Goal: Task Accomplishment & Management: Use online tool/utility

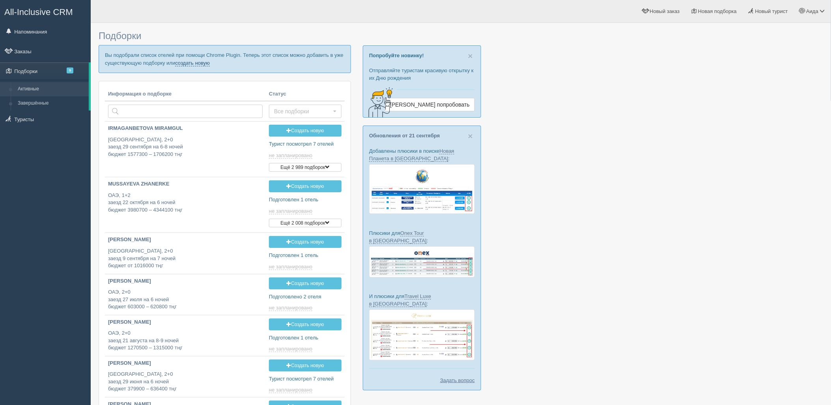
click at [198, 64] on link "создать новую" at bounding box center [192, 63] width 35 height 6
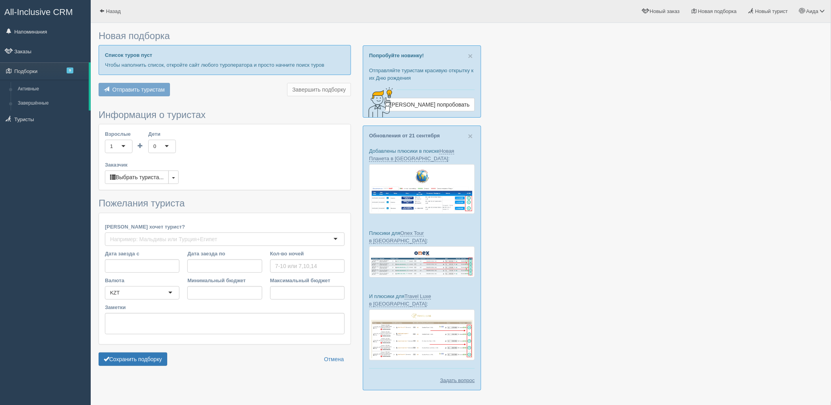
type input "6"
type input "1045200"
type input "1510300"
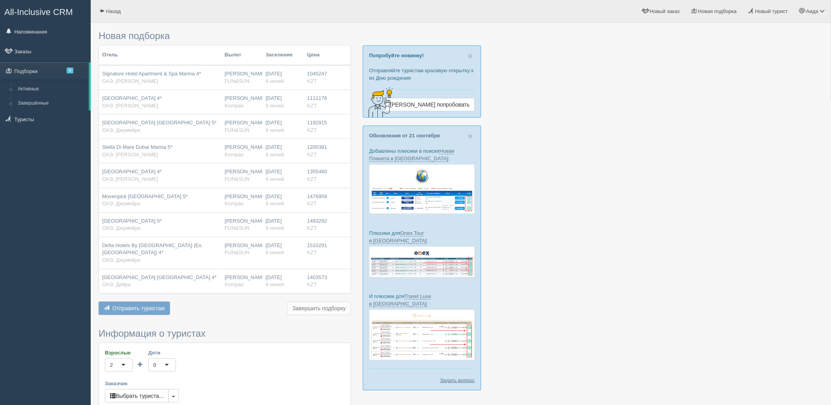
scroll to position [220, 0]
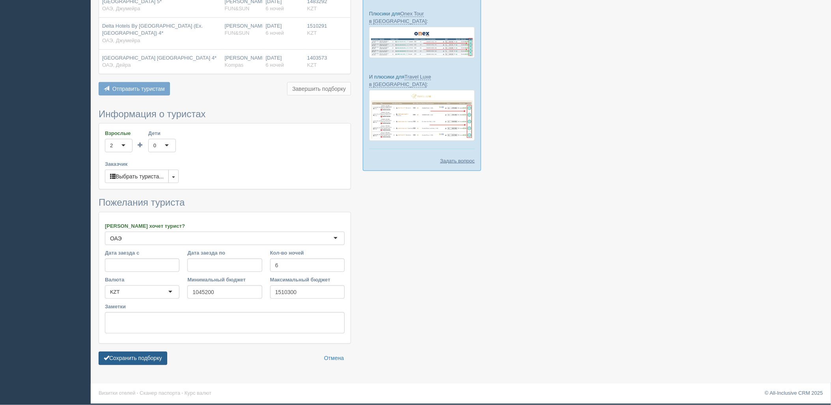
click at [155, 355] on button "Сохранить подборку" at bounding box center [133, 357] width 69 height 13
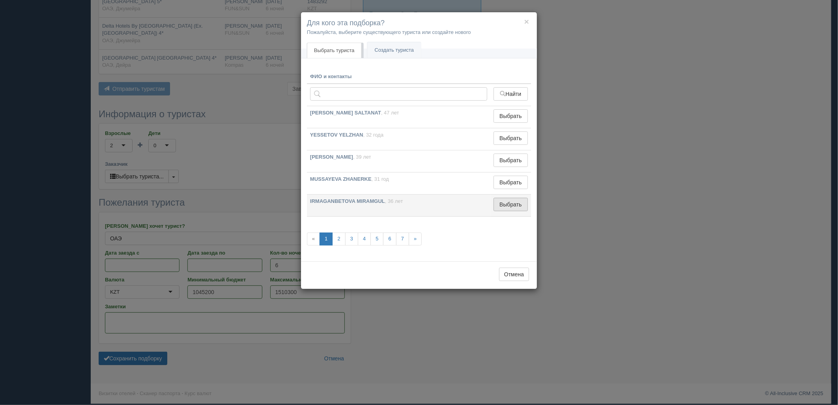
click at [511, 206] on button "Выбрать" at bounding box center [510, 204] width 34 height 13
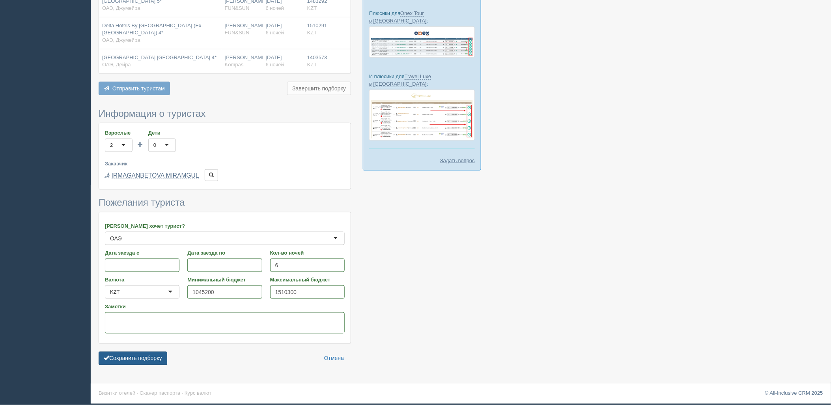
click at [148, 357] on button "Сохранить подборку" at bounding box center [133, 357] width 69 height 13
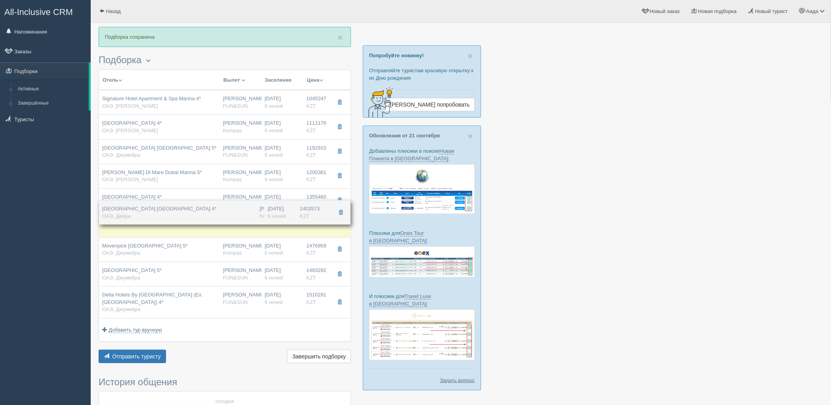
drag, startPoint x: 294, startPoint y: 306, endPoint x: 322, endPoint y: 212, distance: 98.1
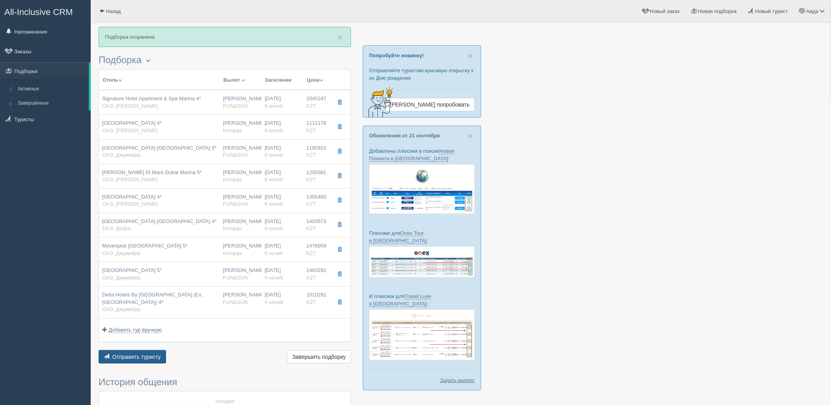
click at [144, 355] on span "Отправить туристу" at bounding box center [136, 356] width 49 height 6
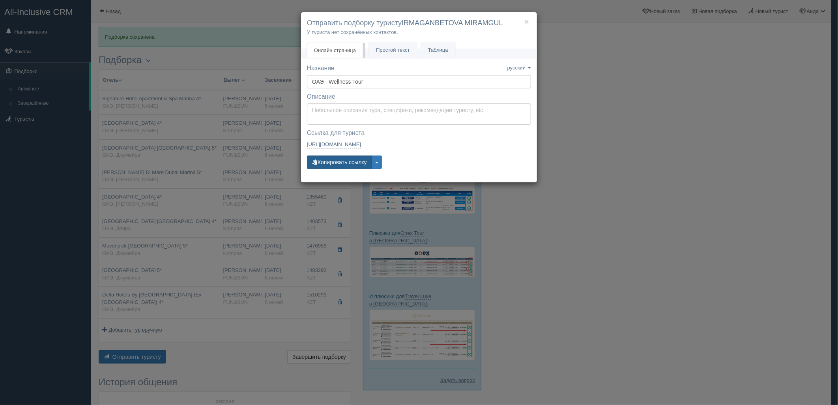
click at [347, 168] on button "Копировать ссылку" at bounding box center [339, 161] width 65 height 13
click at [345, 156] on button "Копировать ссылку" at bounding box center [339, 161] width 65 height 13
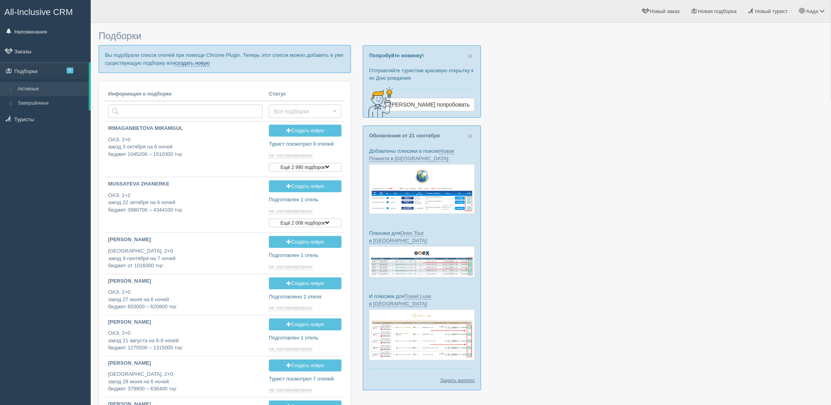
click at [194, 67] on p "Вы подобрали список отелей при помощи Chrome Plugin. Теперь этот список можно д…" at bounding box center [225, 59] width 252 height 28
click at [194, 63] on link "создать новую" at bounding box center [192, 63] width 35 height 6
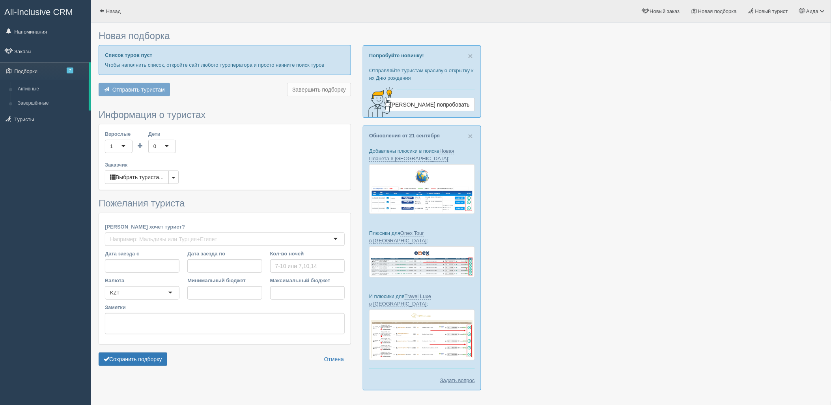
type input "5"
type input "613800"
type input "971700"
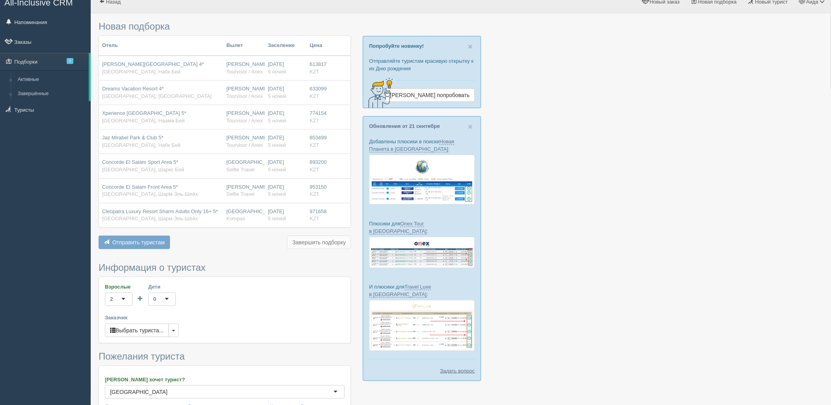
scroll to position [163, 0]
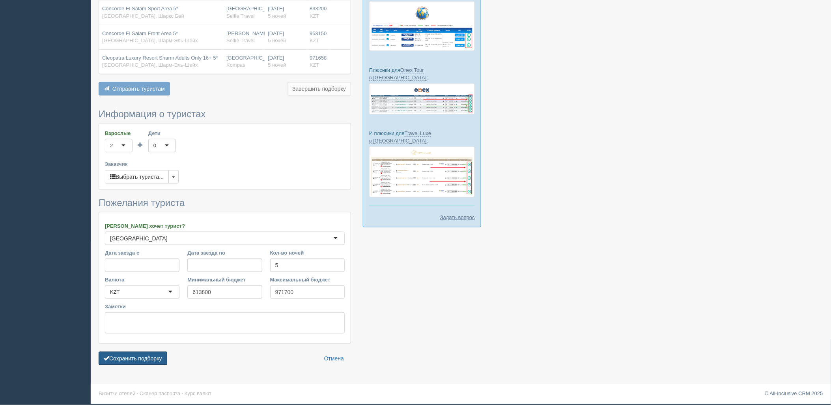
drag, startPoint x: 161, startPoint y: 353, endPoint x: 207, endPoint y: 349, distance: 45.9
click at [162, 353] on button "Сохранить подборку" at bounding box center [133, 357] width 69 height 13
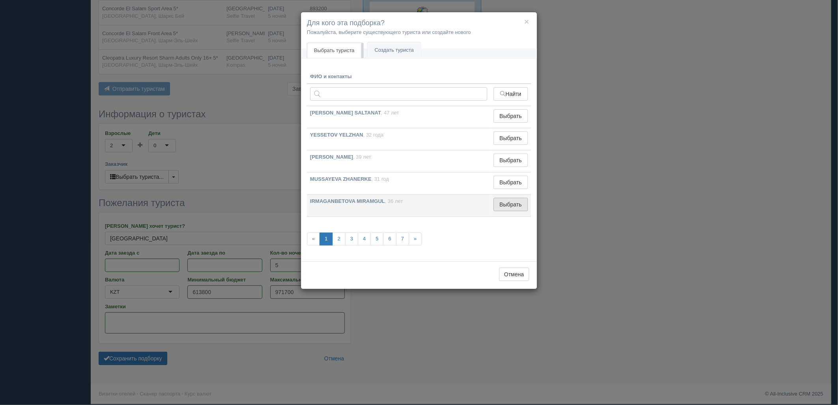
click at [500, 204] on button "Выбрать" at bounding box center [510, 204] width 34 height 13
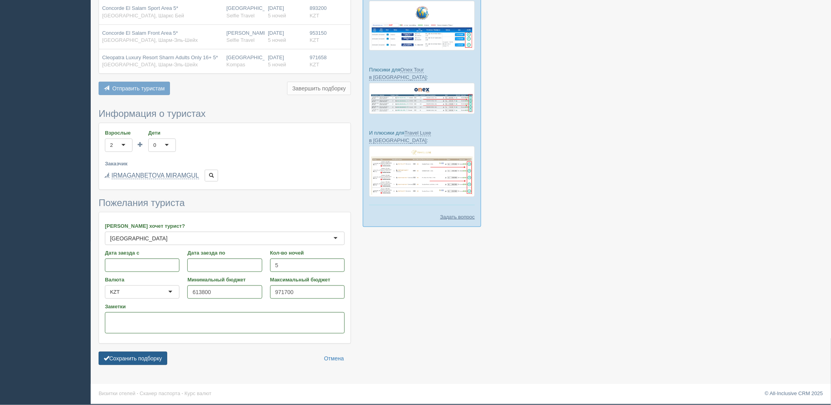
click at [155, 355] on button "Сохранить подборку" at bounding box center [133, 357] width 69 height 13
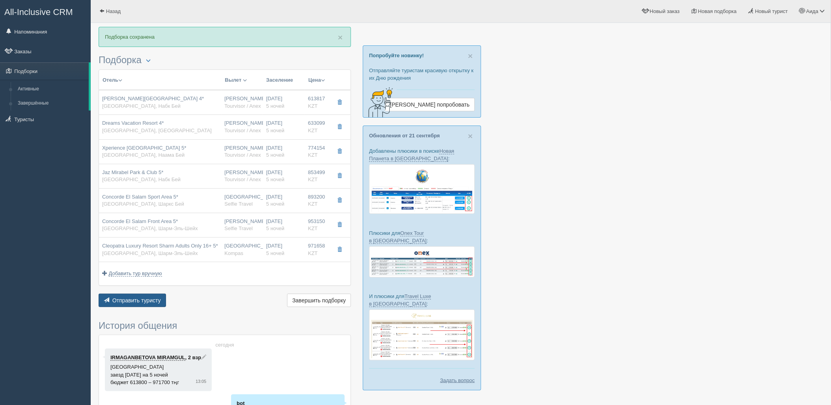
click at [160, 295] on button "Отправить туристу Отправить" at bounding box center [132, 299] width 67 height 13
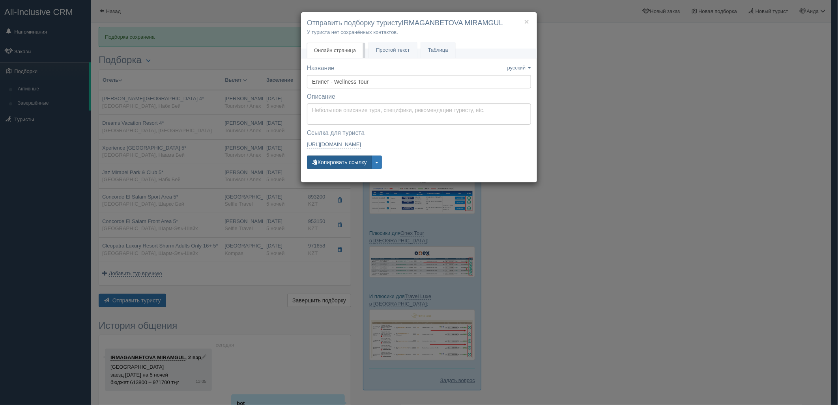
click at [333, 163] on button "Копировать ссылку" at bounding box center [339, 161] width 65 height 13
click at [326, 171] on div "Название Название сохранено русский english eesti latviešu polski українська ру…" at bounding box center [419, 120] width 224 height 112
click at [331, 166] on button "Копировать ссылку" at bounding box center [339, 161] width 65 height 13
click at [603, 154] on div "× Отправить подборку туристу IRMAGANBETOVA MIRAMGUL У туриста нет сохранённых к…" at bounding box center [419, 202] width 838 height 405
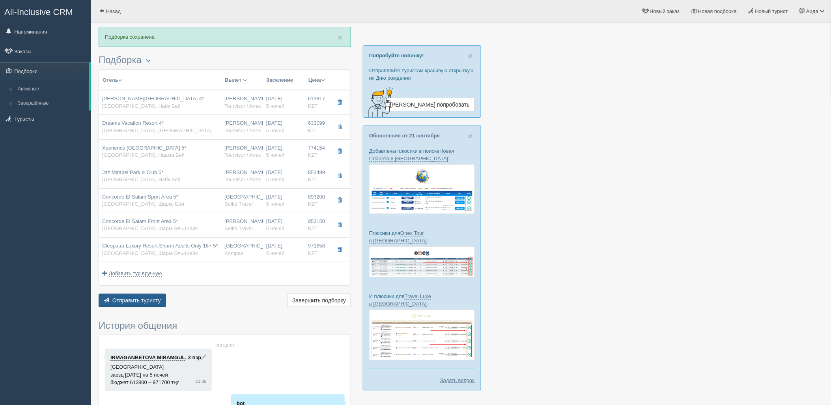
click at [147, 298] on span "Отправить туристу" at bounding box center [136, 300] width 49 height 6
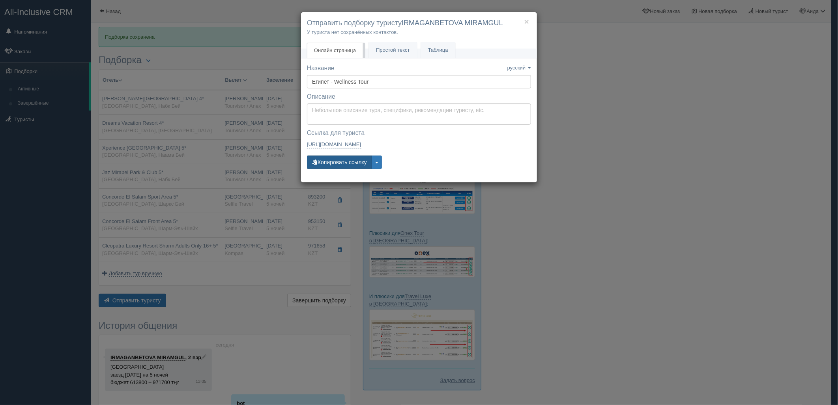
click at [338, 159] on button "Копировать ссылку" at bounding box center [339, 161] width 65 height 13
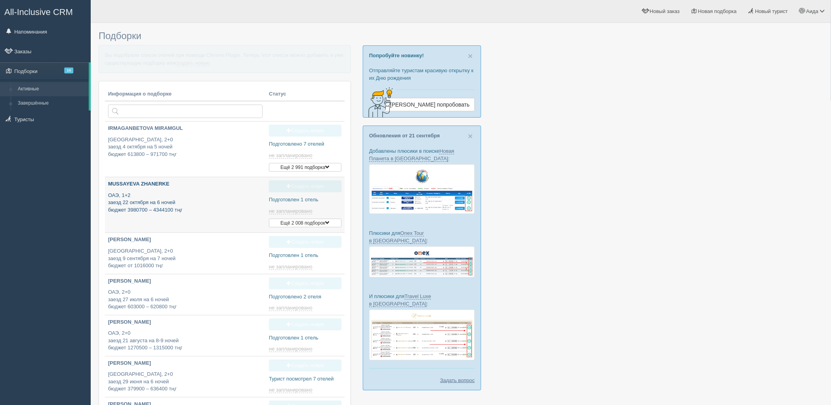
type input "[DATE] 17:10"
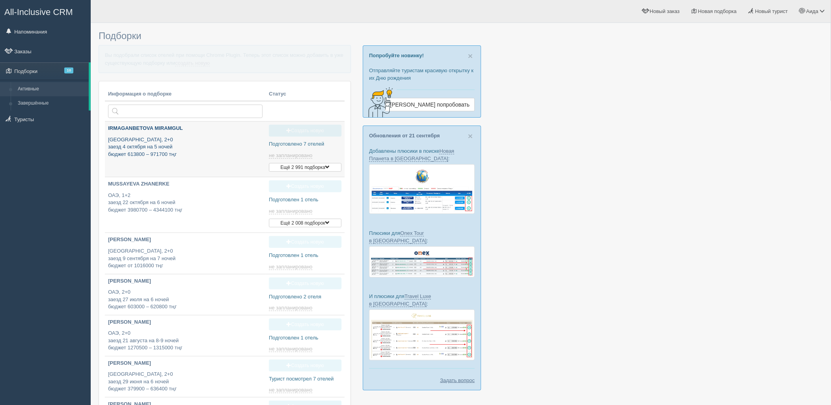
type input "[DATE] 13:05"
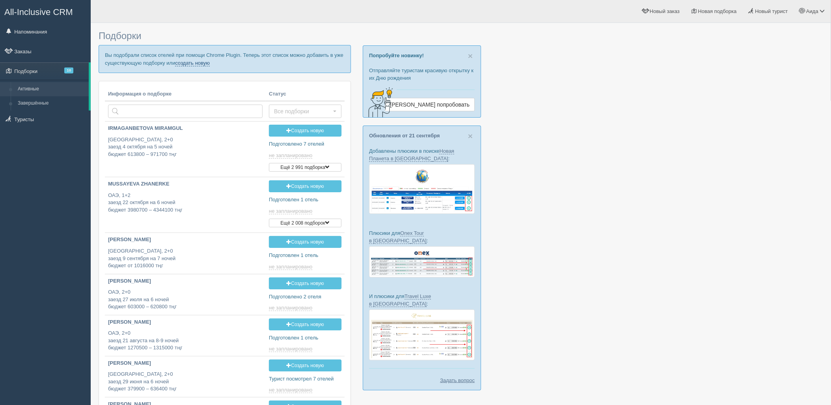
click at [190, 64] on link "создать новую" at bounding box center [192, 63] width 35 height 6
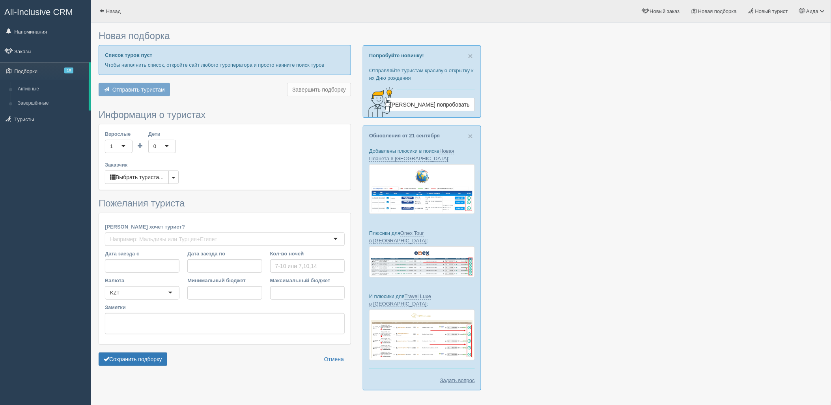
type input "5-8"
type input "610100"
type input "1004800"
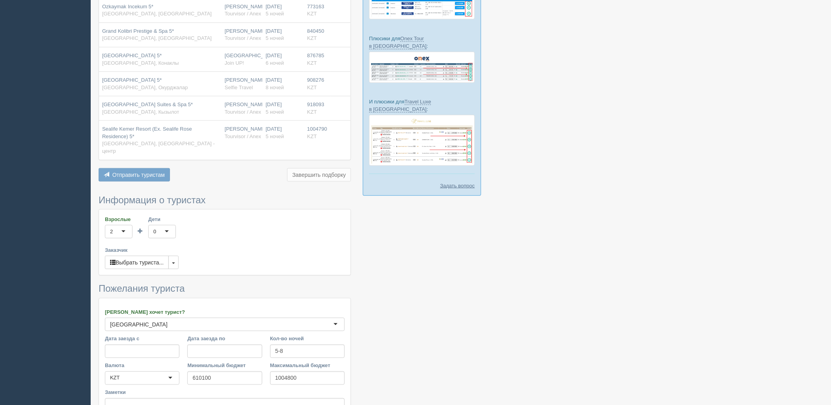
scroll to position [266, 0]
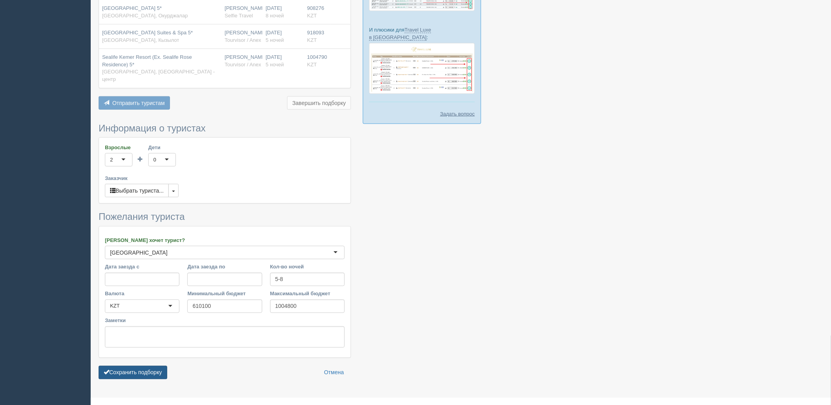
click at [162, 366] on button "Сохранить подборку" at bounding box center [133, 372] width 69 height 13
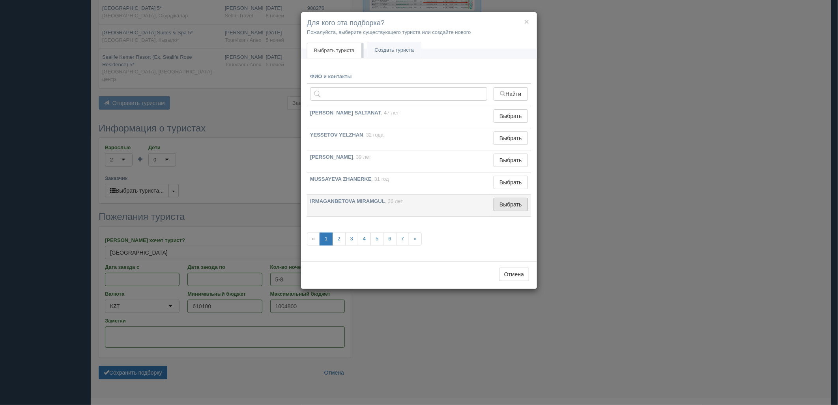
click at [511, 203] on button "Выбрать" at bounding box center [510, 204] width 34 height 13
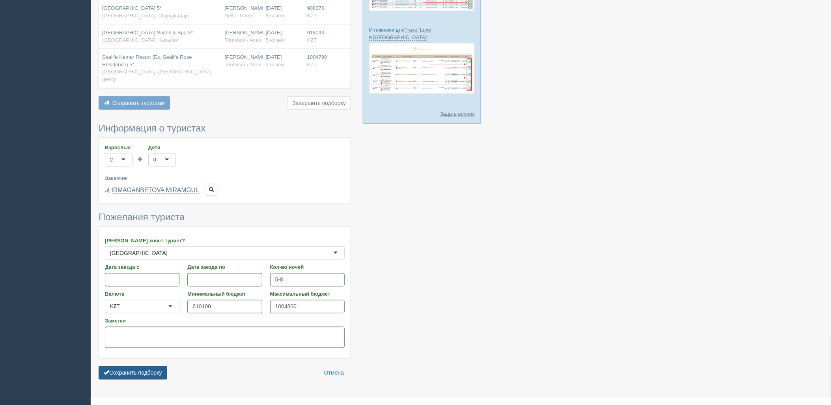
click at [137, 366] on button "Сохранить подборку" at bounding box center [133, 372] width 69 height 13
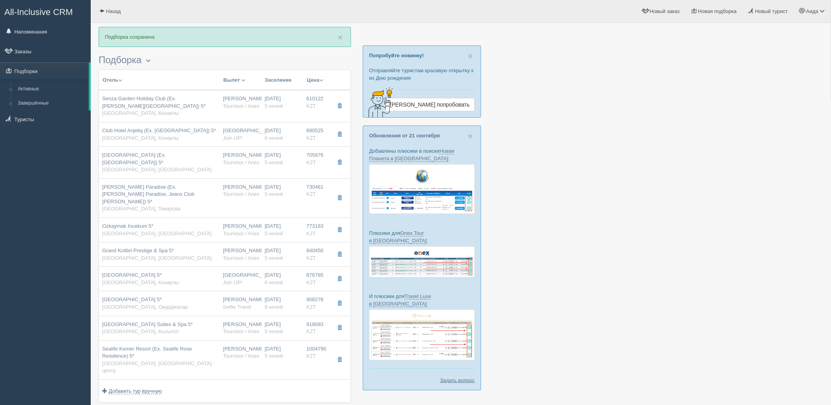
click at [153, 396] on div "Отель Разделить отели... Вылет Выезд Авиа Автобус Заселение Цена Дешёвые вначале" at bounding box center [225, 247] width 252 height 357
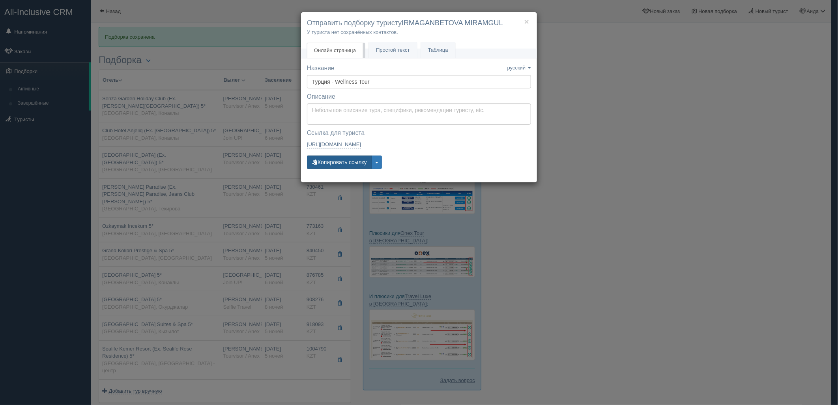
click at [323, 166] on button "Копировать ссылку" at bounding box center [339, 161] width 65 height 13
click at [632, 105] on div "× Отправить подборку туристу IRMAGANBETOVA MIRAMGUL У туриста нет сохранённых к…" at bounding box center [419, 202] width 838 height 405
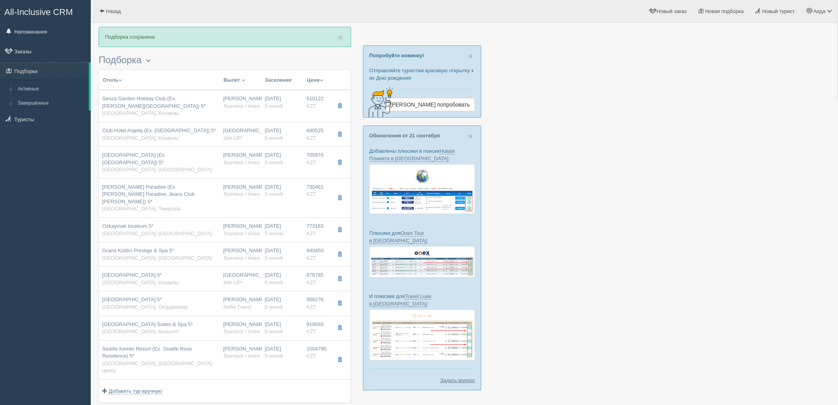
scroll to position [5, 0]
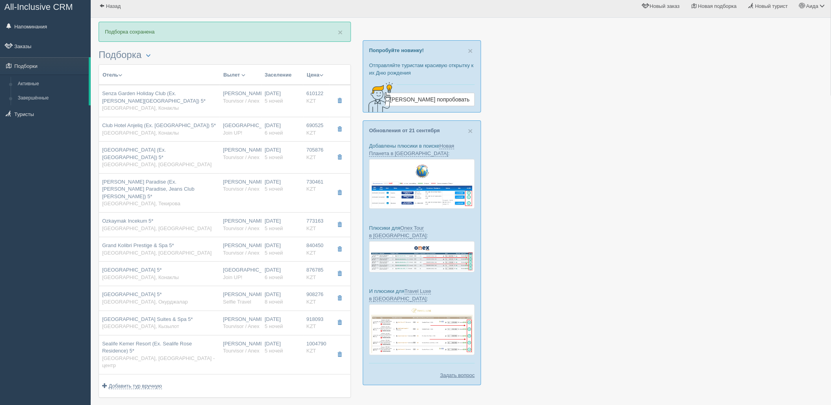
click at [128, 404] on button "Отправить туристу Отправить" at bounding box center [132, 412] width 67 height 13
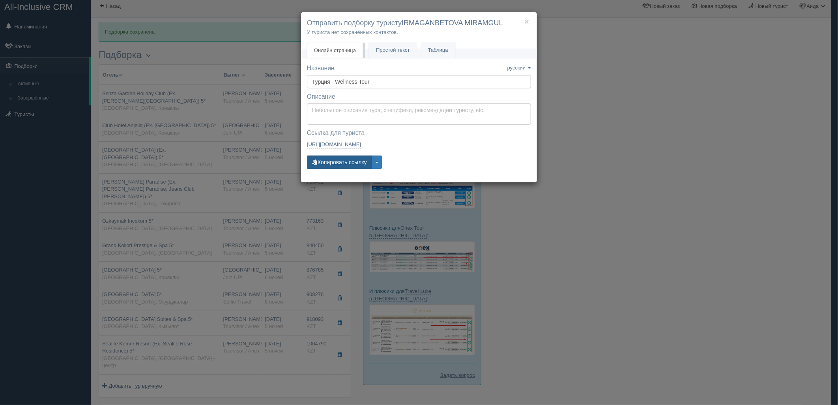
click at [342, 163] on button "Копировать ссылку" at bounding box center [339, 161] width 65 height 13
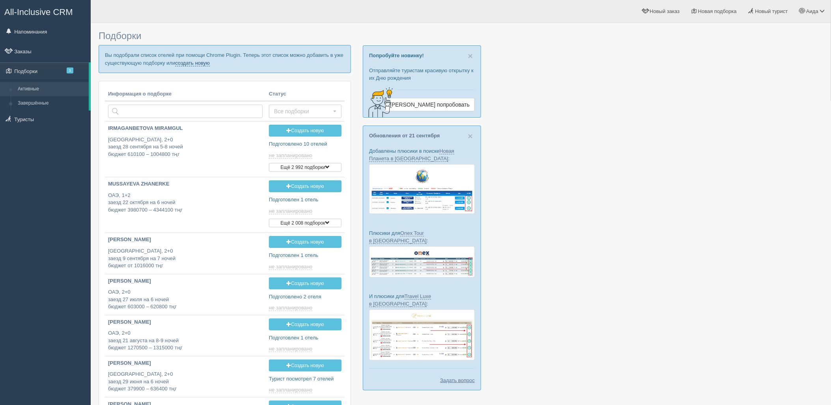
click at [188, 64] on link "создать новую" at bounding box center [192, 63] width 35 height 6
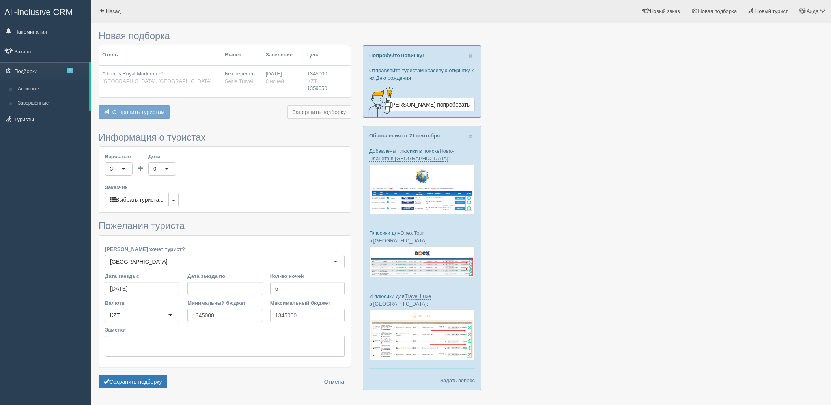
scroll to position [23, 0]
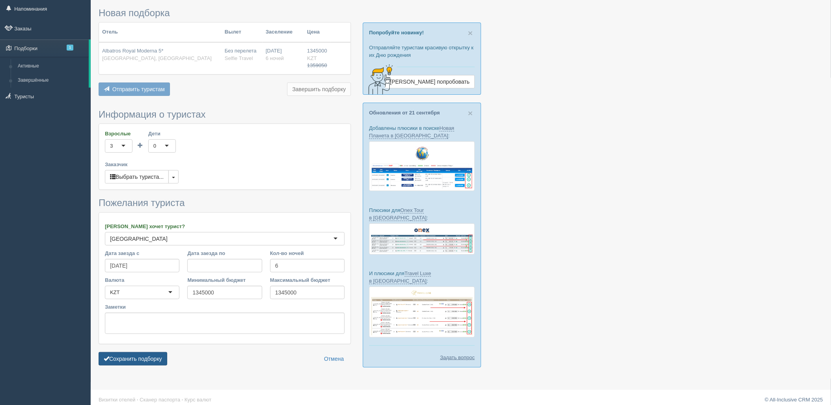
drag, startPoint x: 141, startPoint y: 364, endPoint x: 143, endPoint y: 358, distance: 5.9
click at [141, 364] on button "Сохранить подборку" at bounding box center [133, 358] width 69 height 13
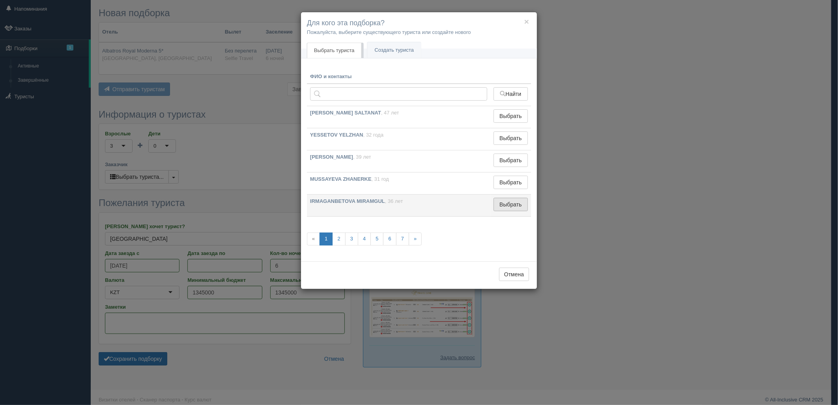
click at [513, 206] on button "Выбрать" at bounding box center [510, 204] width 34 height 13
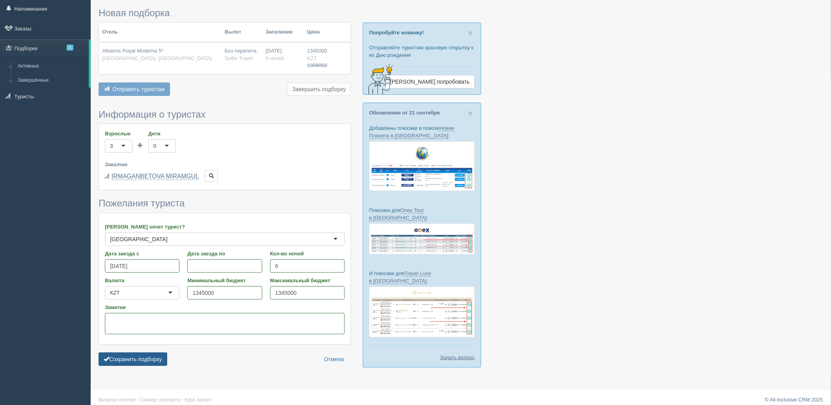
click at [162, 357] on button "Сохранить подборку" at bounding box center [133, 358] width 69 height 13
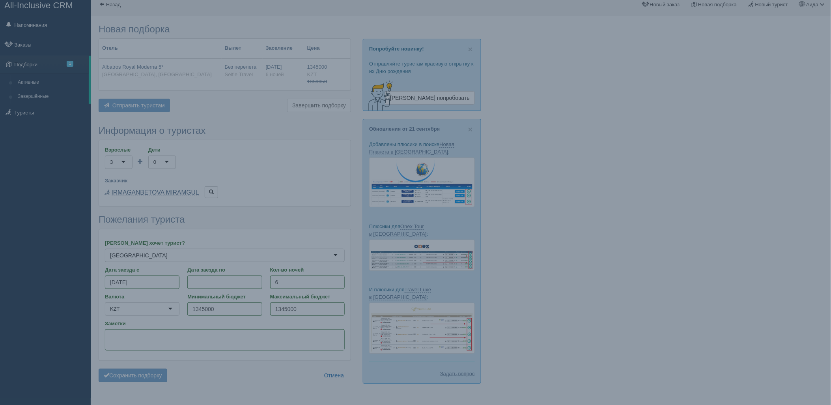
scroll to position [0, 0]
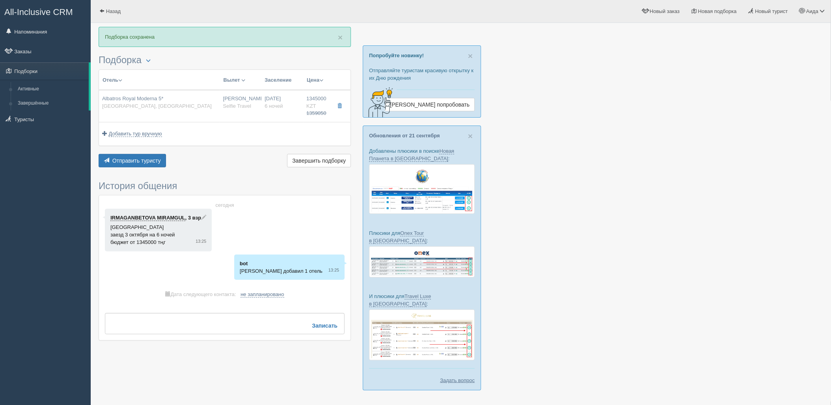
click at [153, 168] on div "Отправить туристу Отправить Завершить подборку Активировать подборку Добавить и…" at bounding box center [225, 161] width 252 height 15
click at [155, 166] on button "Отправить туристу Отправить" at bounding box center [132, 160] width 67 height 13
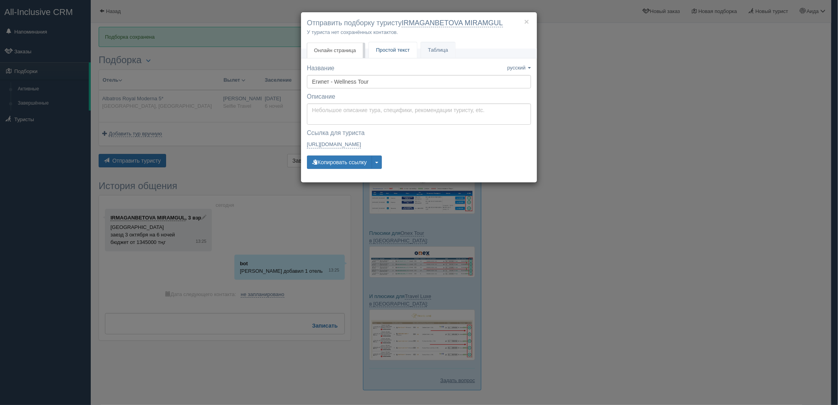
click at [377, 58] on link "Простой текст Текст" at bounding box center [393, 50] width 48 height 16
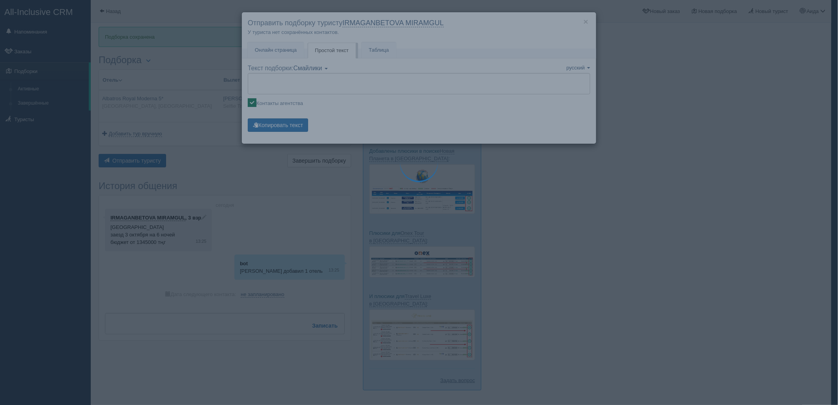
type textarea "🌞 Добрый день! Предлагаем Вам рассмотреть следующие варианты: 🌎 Египет, Nabq Ba…"
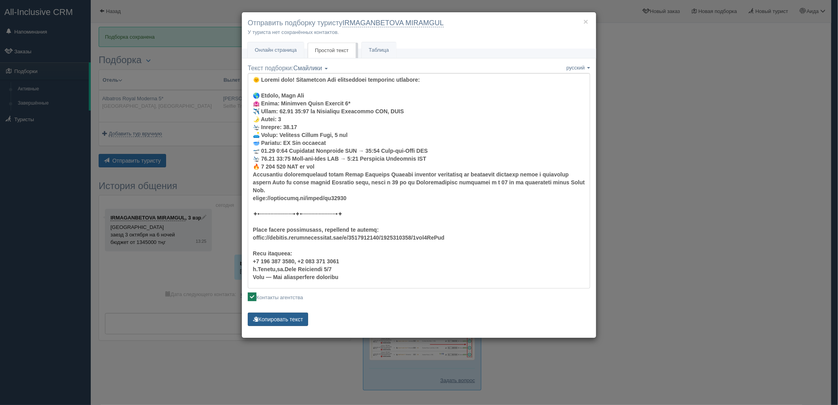
click at [280, 320] on button "Копировать текст" at bounding box center [278, 318] width 60 height 13
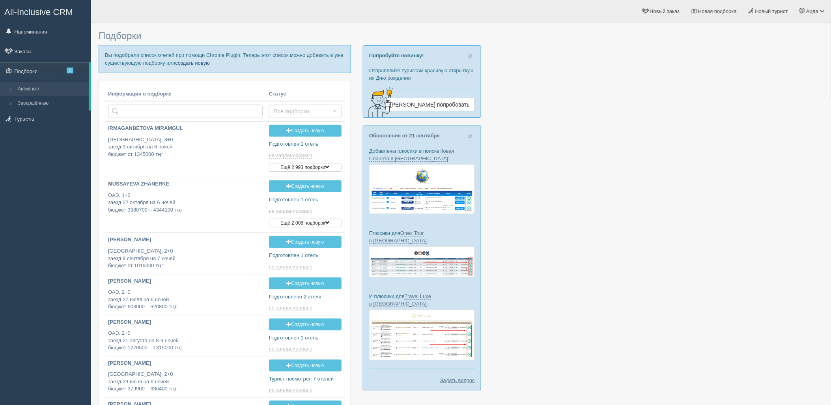
click at [191, 60] on link "создать новую" at bounding box center [192, 63] width 35 height 6
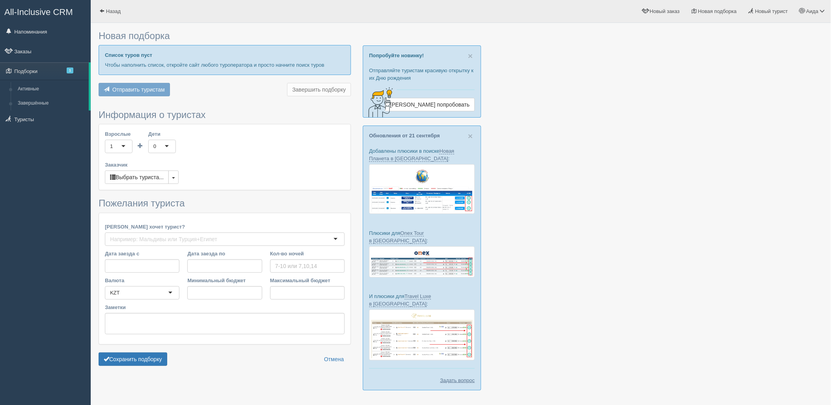
type input "6"
type input "1260000"
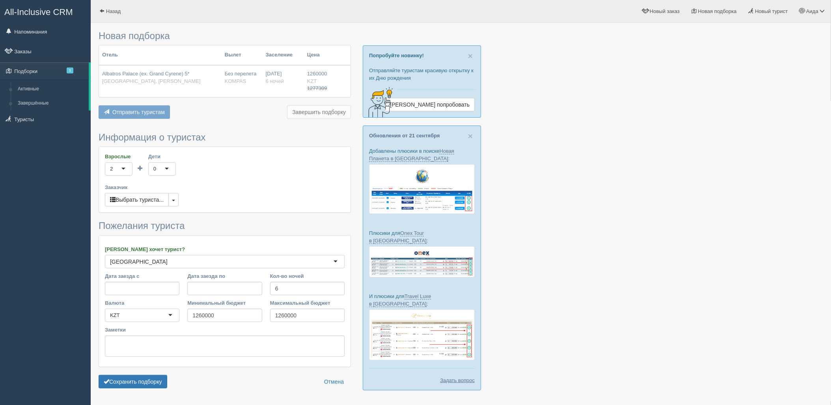
scroll to position [23, 0]
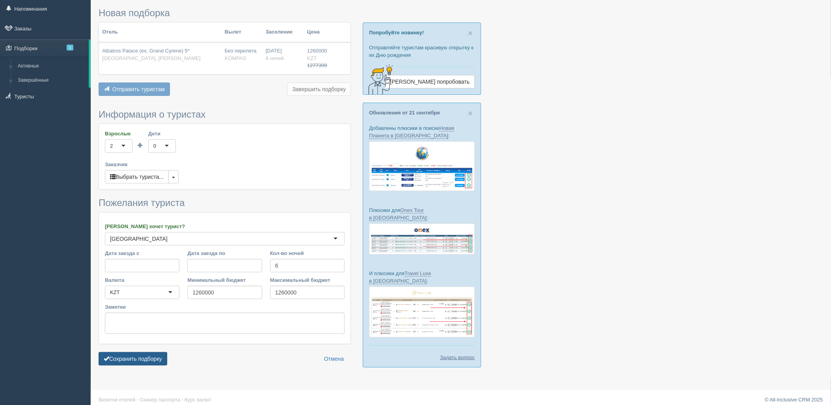
click at [144, 359] on button "Сохранить подборку" at bounding box center [133, 358] width 69 height 13
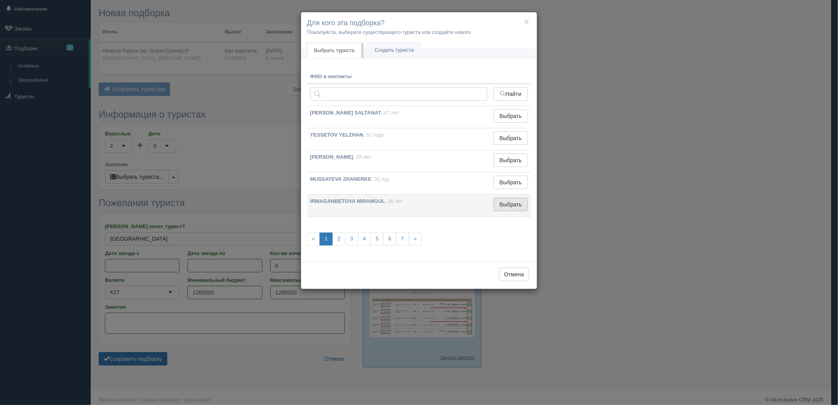
click at [510, 208] on button "Выбрать" at bounding box center [510, 204] width 34 height 13
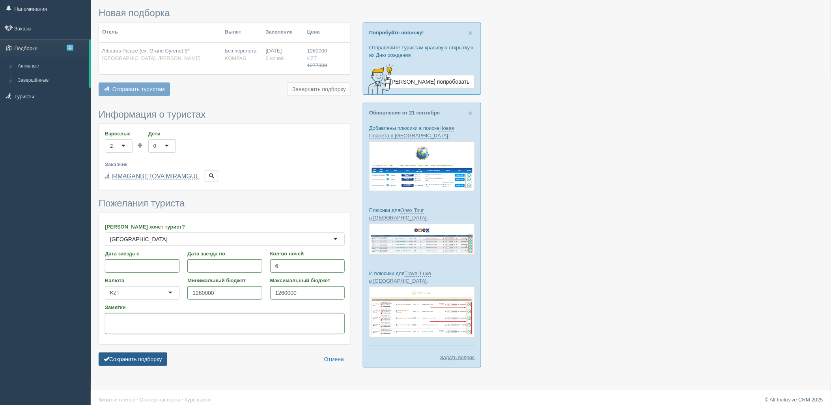
click at [146, 359] on button "Сохранить подборку" at bounding box center [133, 358] width 69 height 13
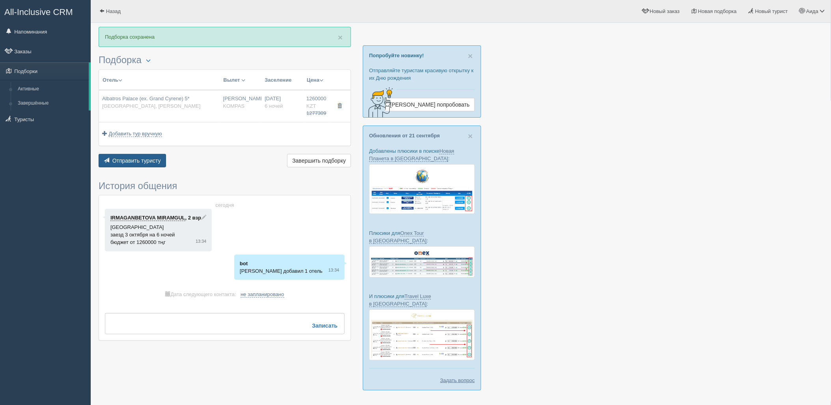
click at [144, 164] on button "Отправить туристу Отправить" at bounding box center [132, 160] width 67 height 13
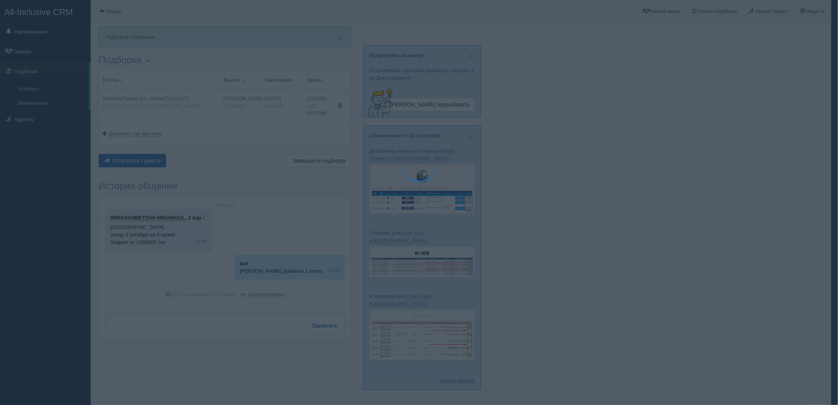
type textarea "🌞 Loremi dolo! Sitametcon Adi elitseddoei temporinc utlabore: 🌎 Etdolo, Mag Ali…"
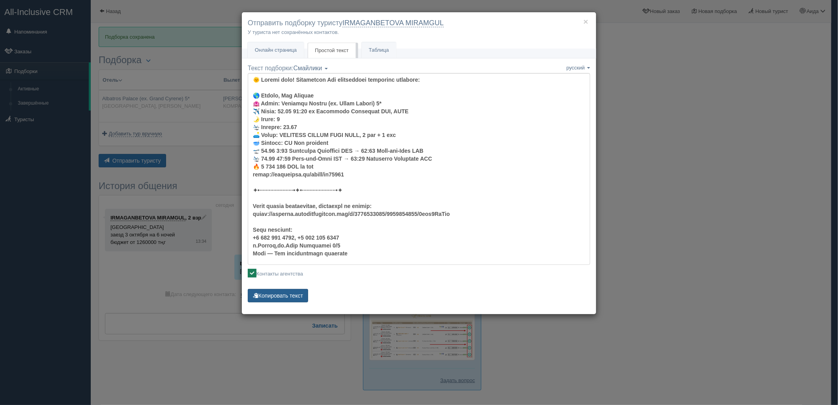
click at [274, 291] on button "Копировать текст" at bounding box center [278, 295] width 60 height 13
